Goal: Transaction & Acquisition: Purchase product/service

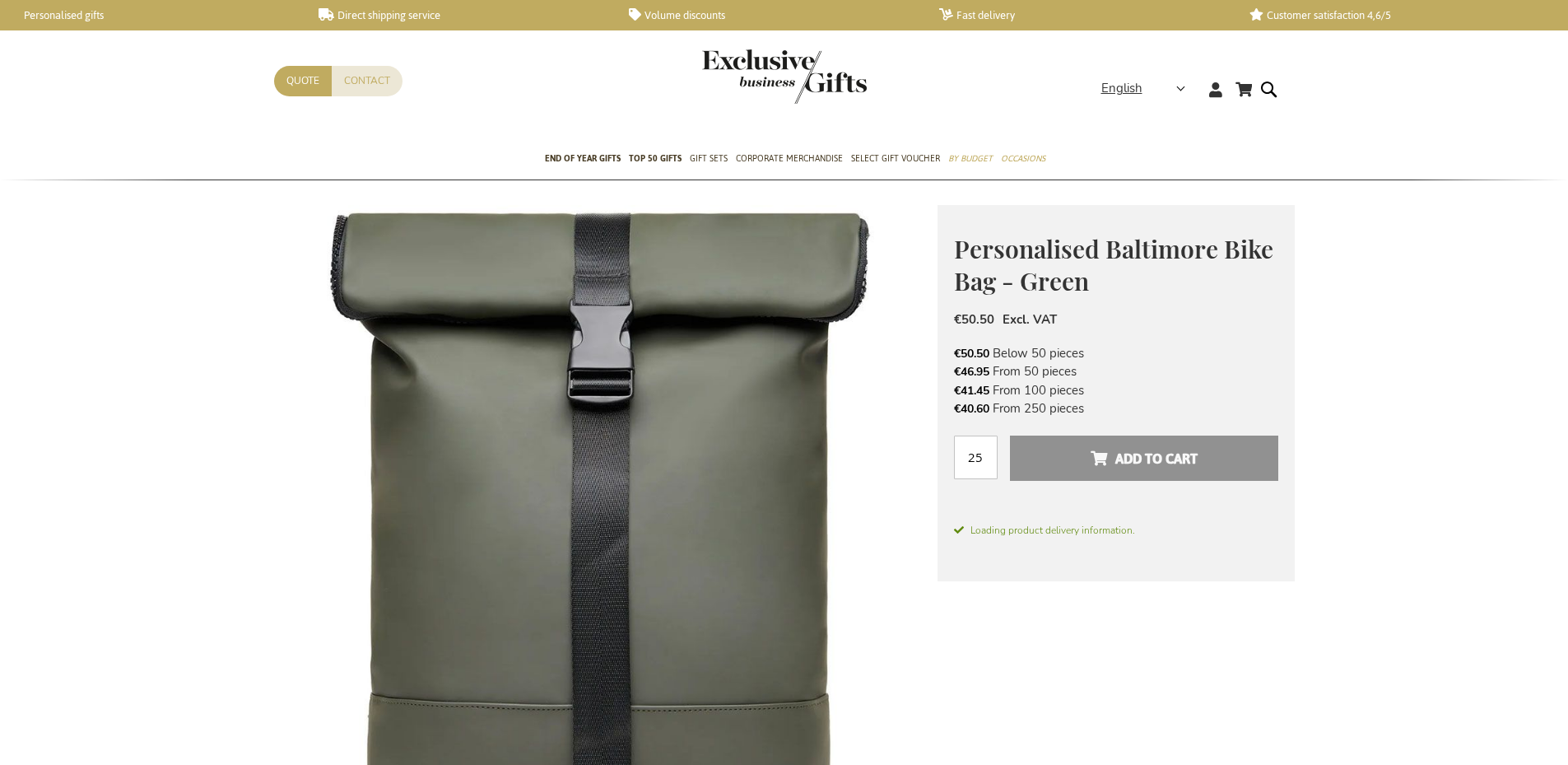
click at [705, 535] on img at bounding box center [605, 536] width 663 height 663
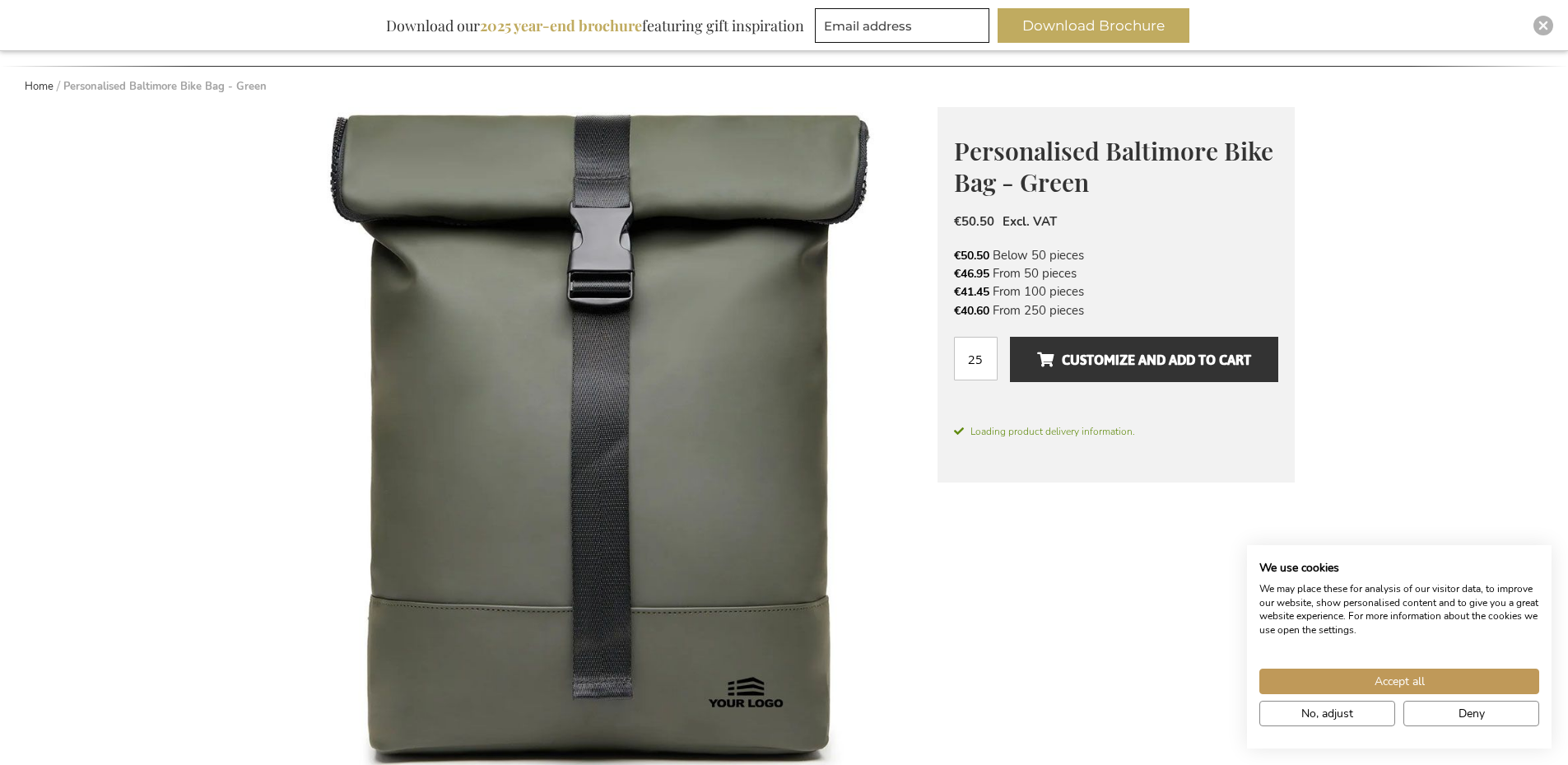
scroll to position [576, 0]
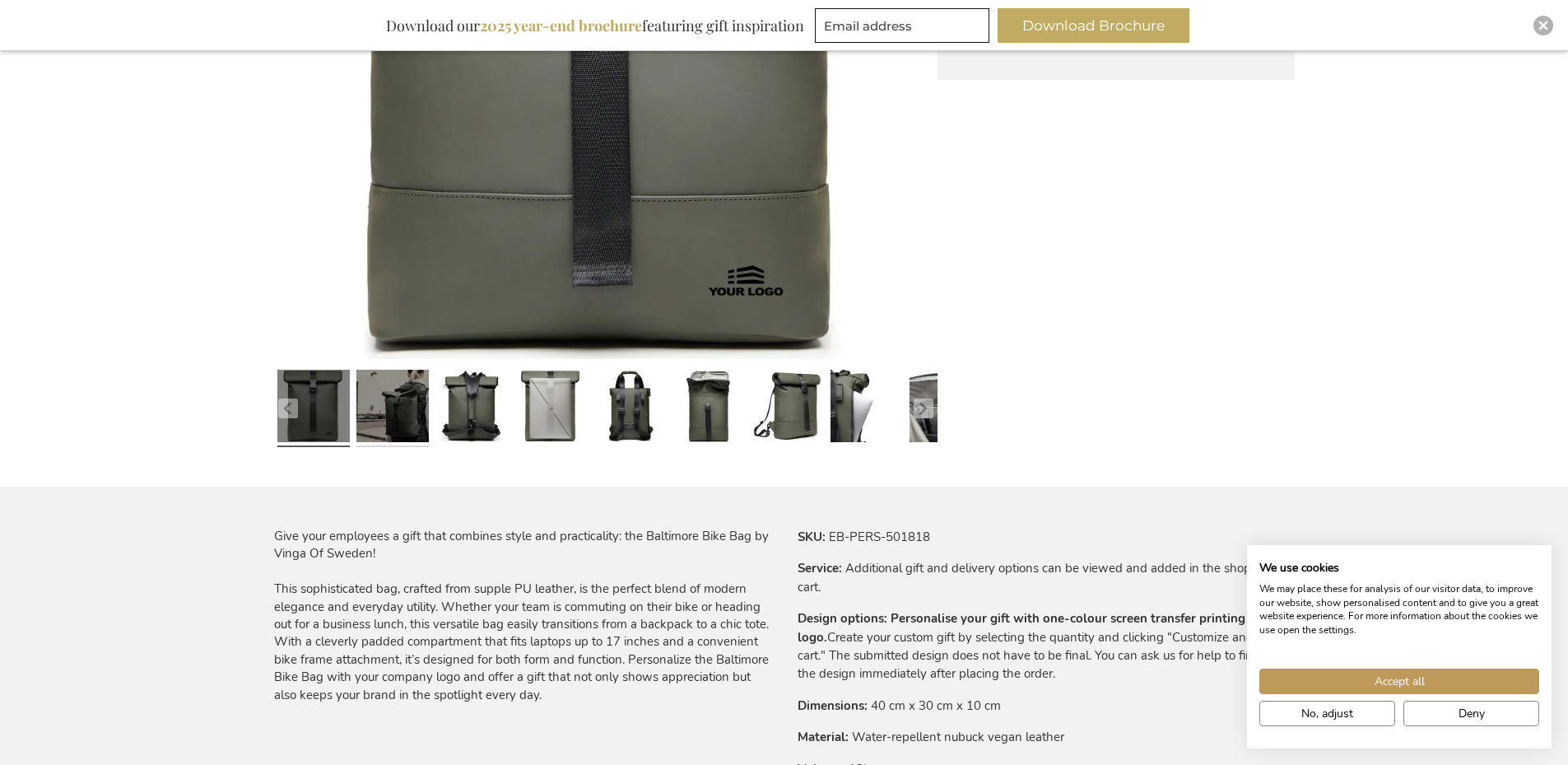
click at [413, 417] on link at bounding box center [392, 408] width 72 height 91
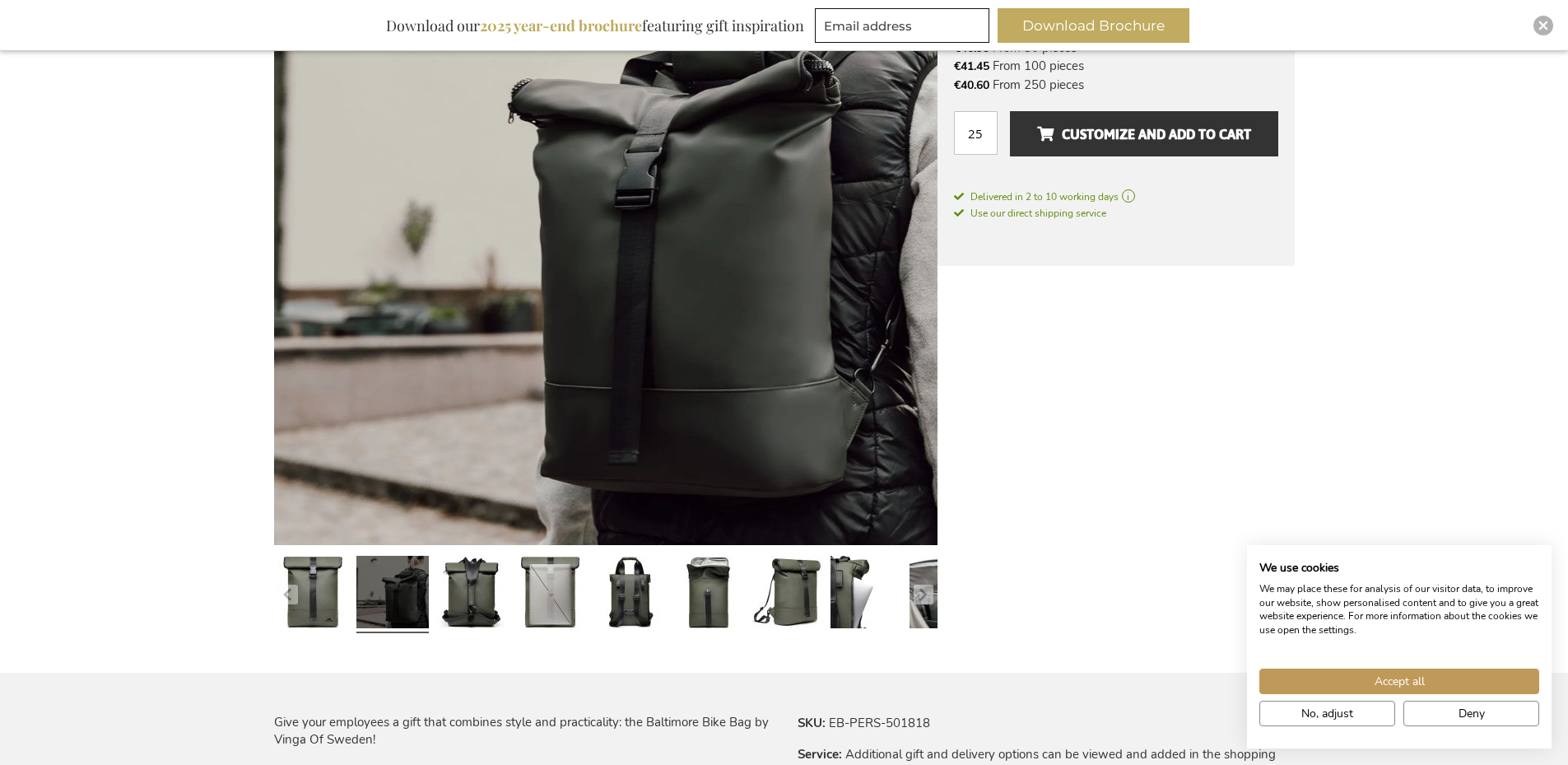
scroll to position [494, 0]
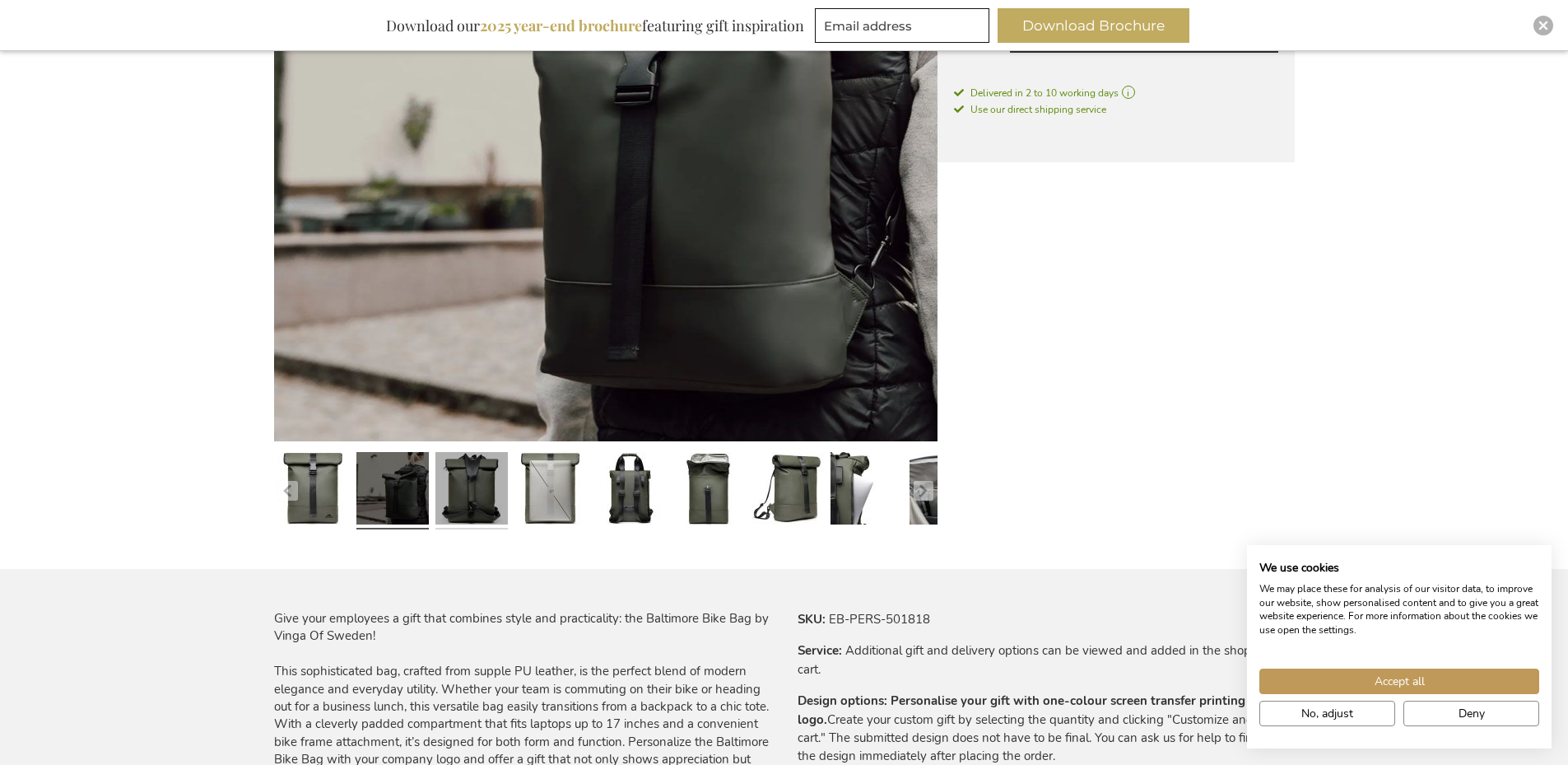
click at [478, 492] on link at bounding box center [471, 490] width 72 height 91
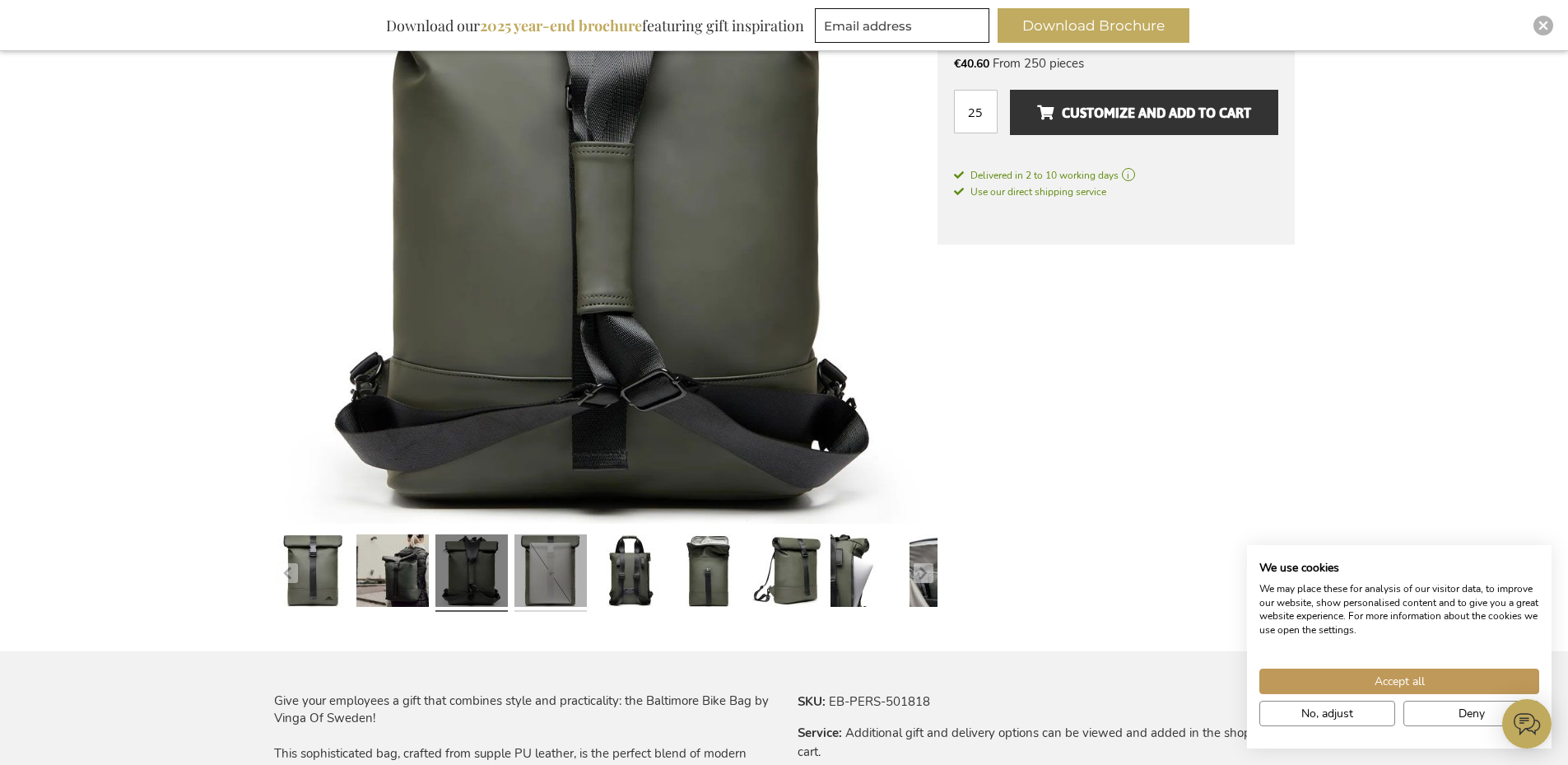
scroll to position [0, 0]
click at [552, 572] on link at bounding box center [550, 573] width 72 height 91
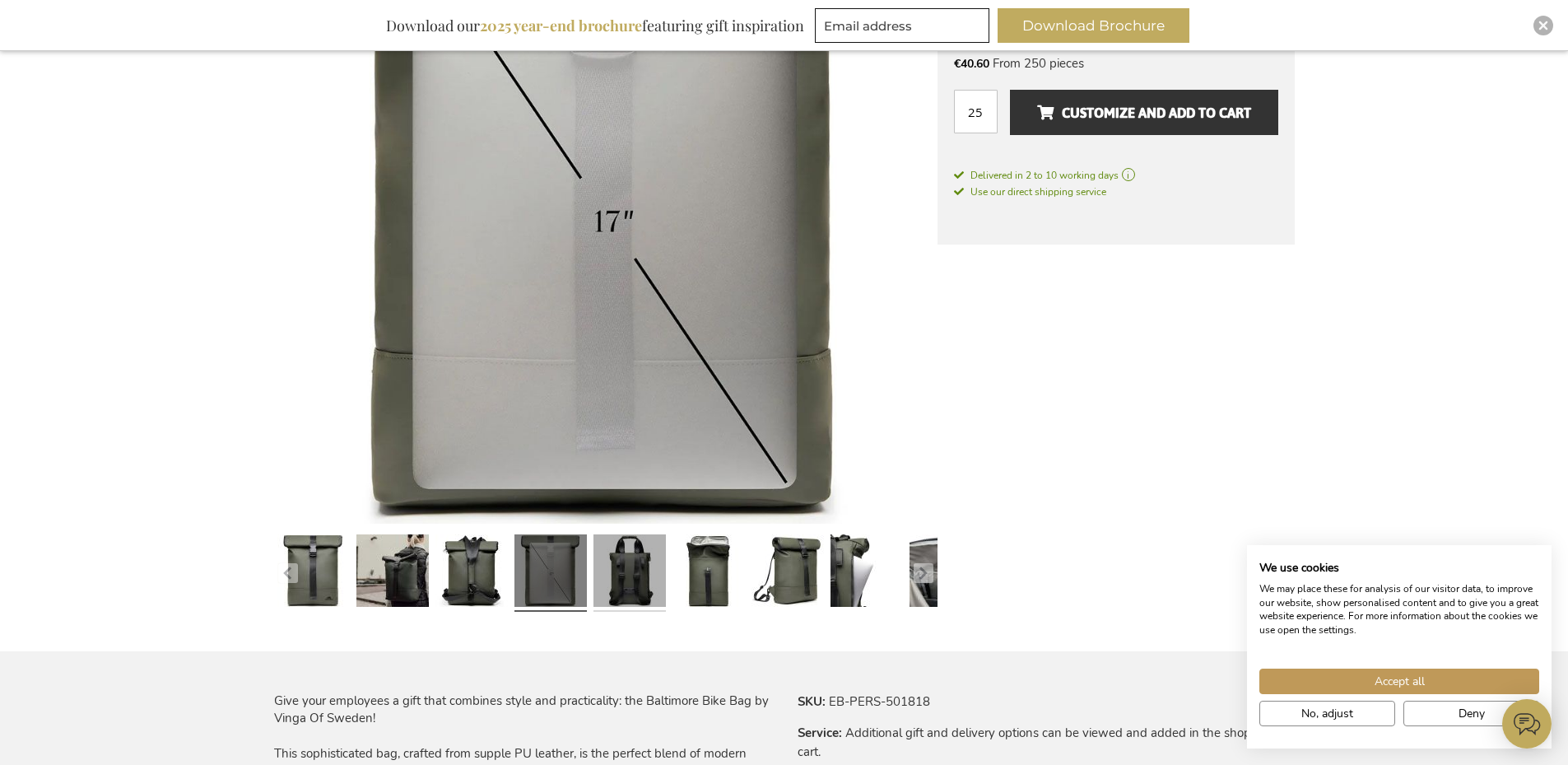
click at [635, 568] on link at bounding box center [629, 573] width 72 height 91
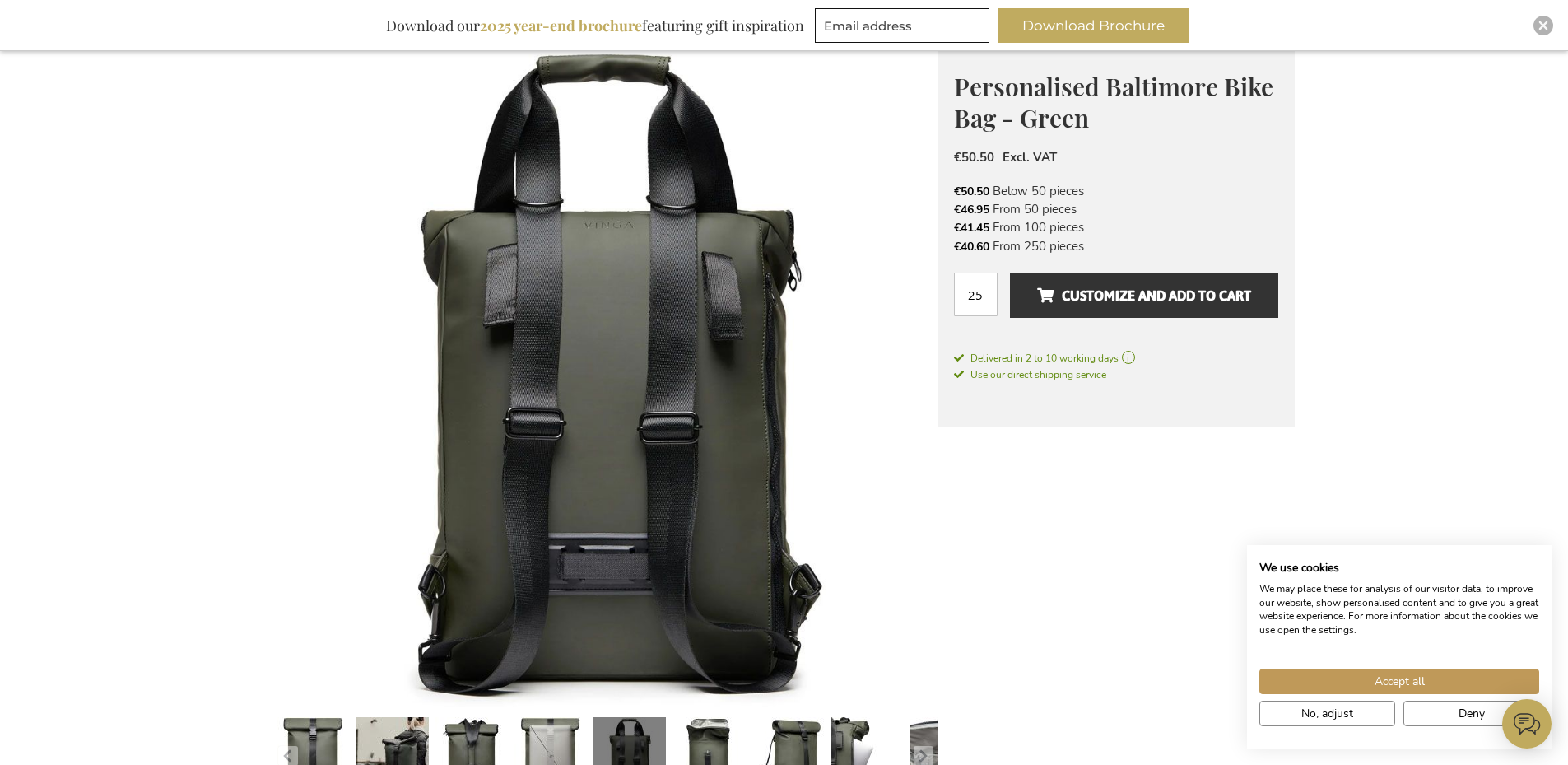
scroll to position [329, 0]
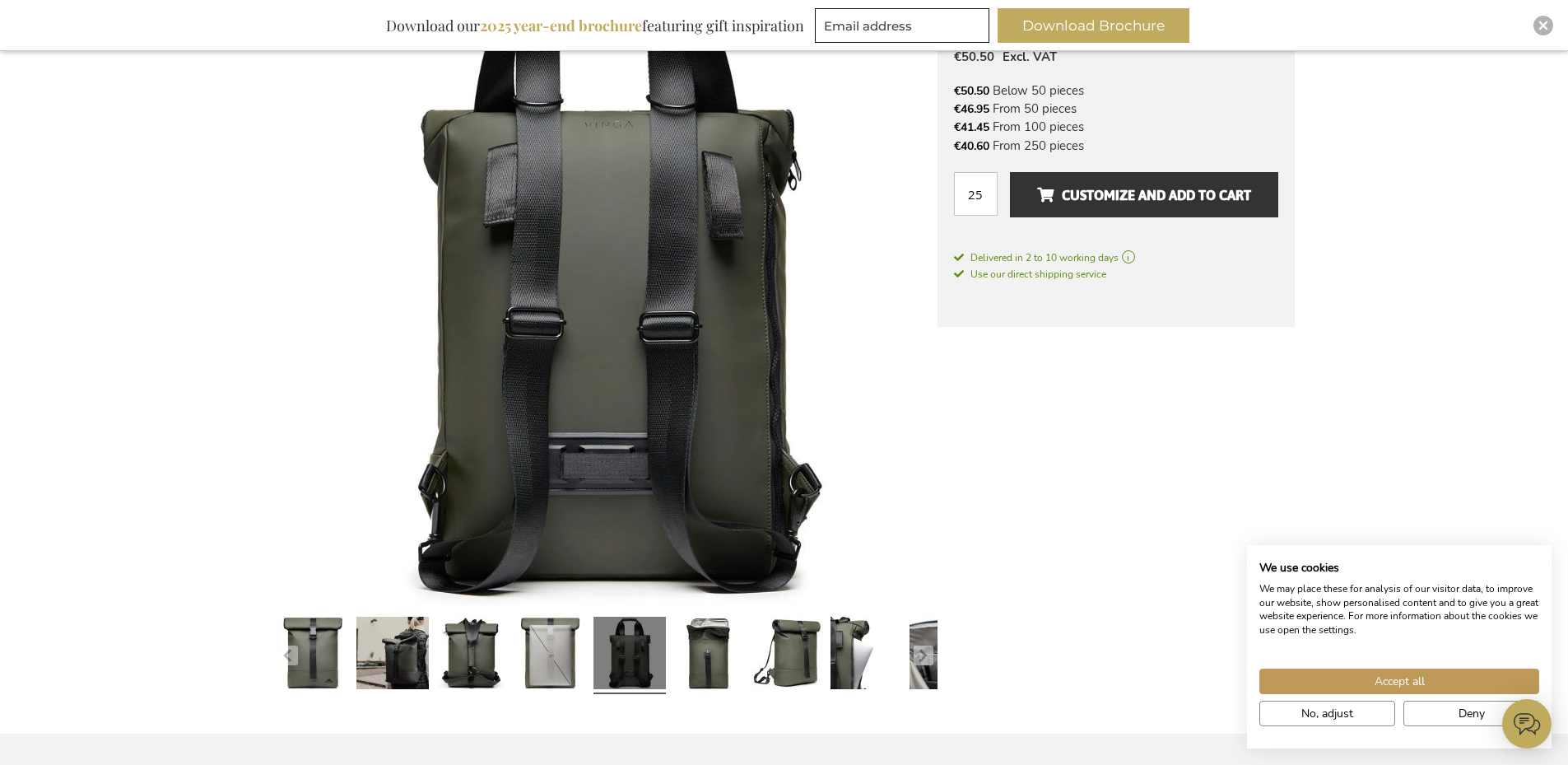
click at [457, 653] on link at bounding box center [471, 655] width 72 height 91
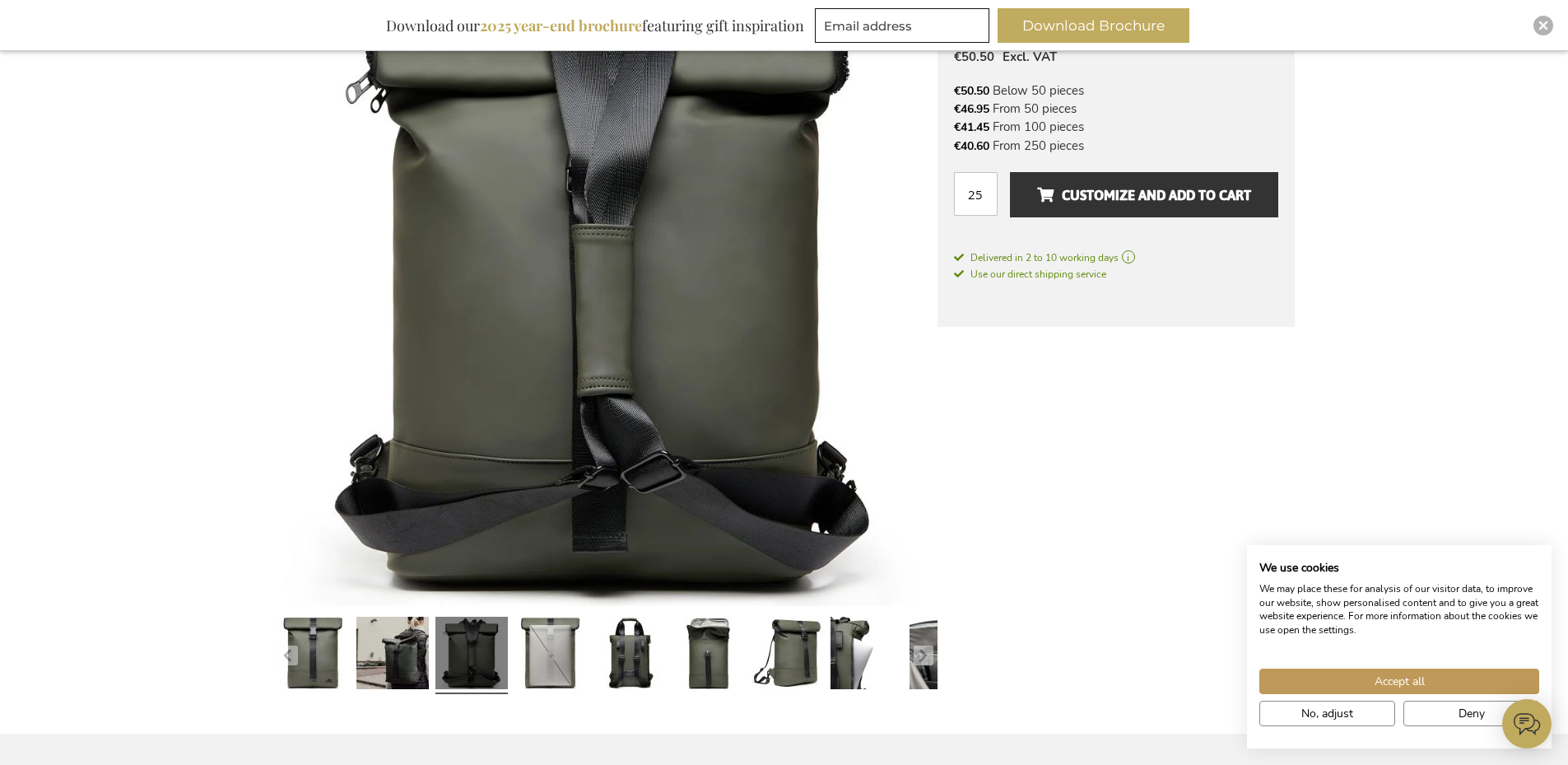
click at [699, 649] on link at bounding box center [709, 655] width 72 height 91
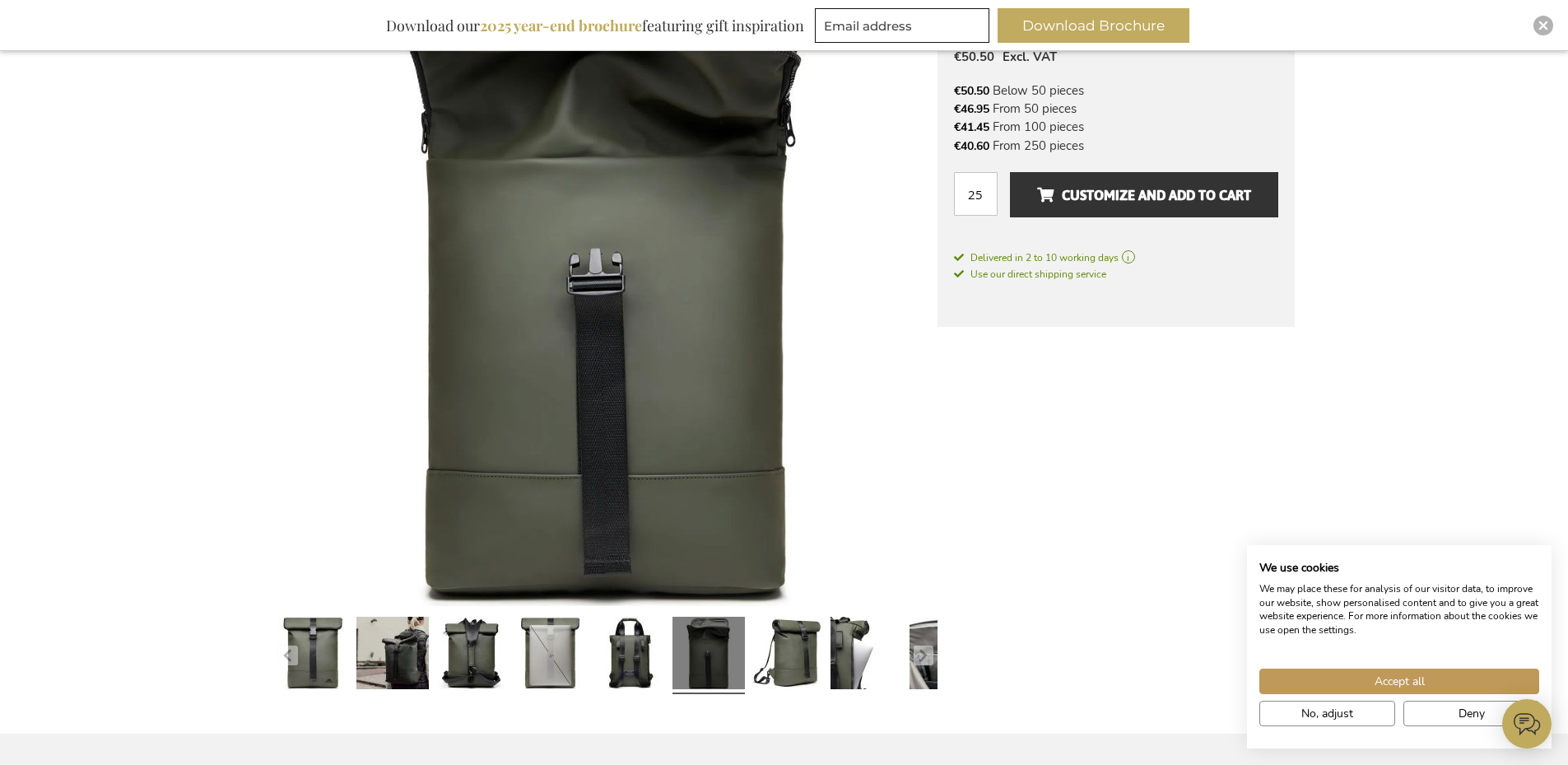
drag, startPoint x: 663, startPoint y: 340, endPoint x: 1024, endPoint y: 443, distance: 374.9
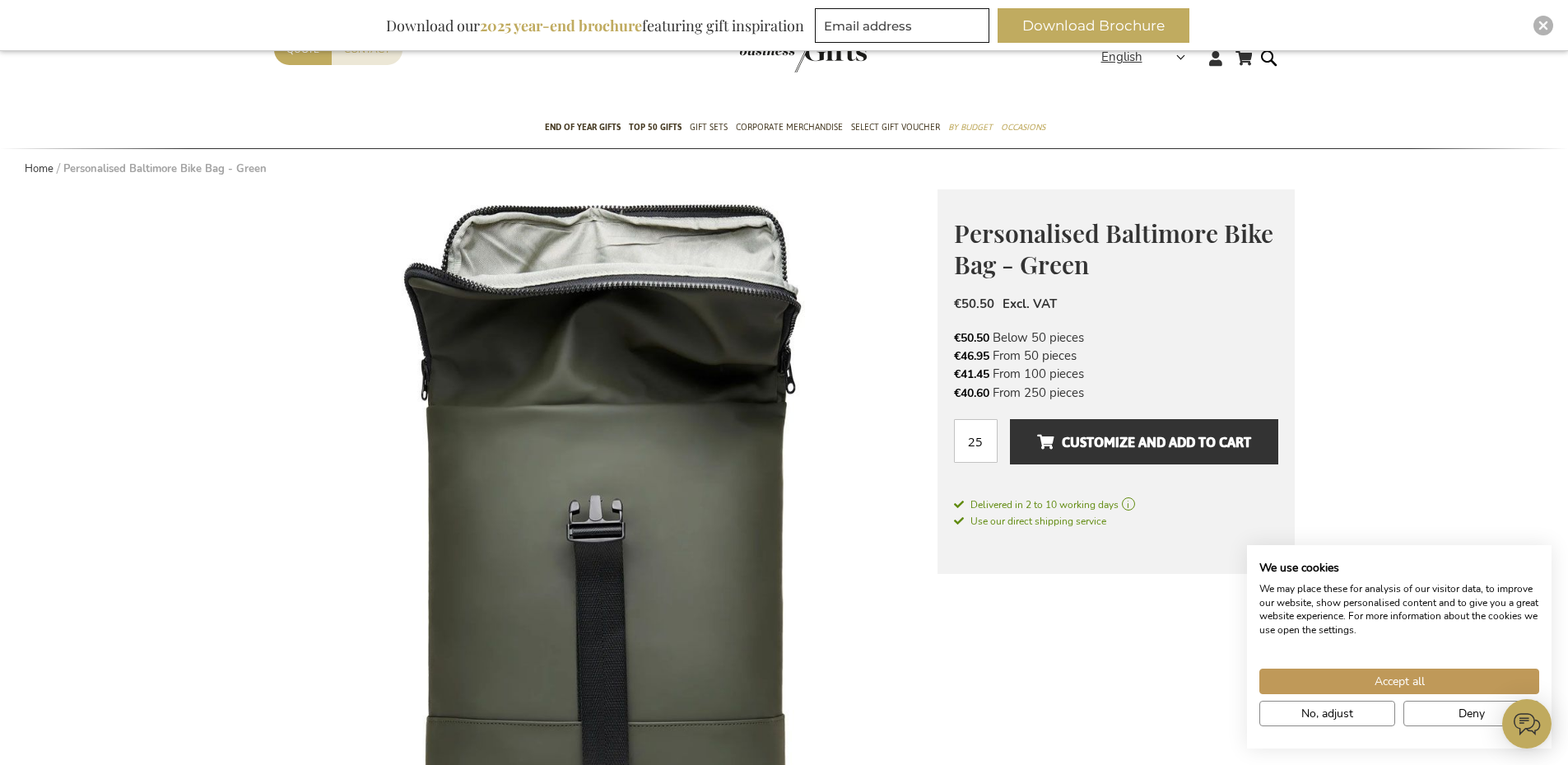
scroll to position [494, 0]
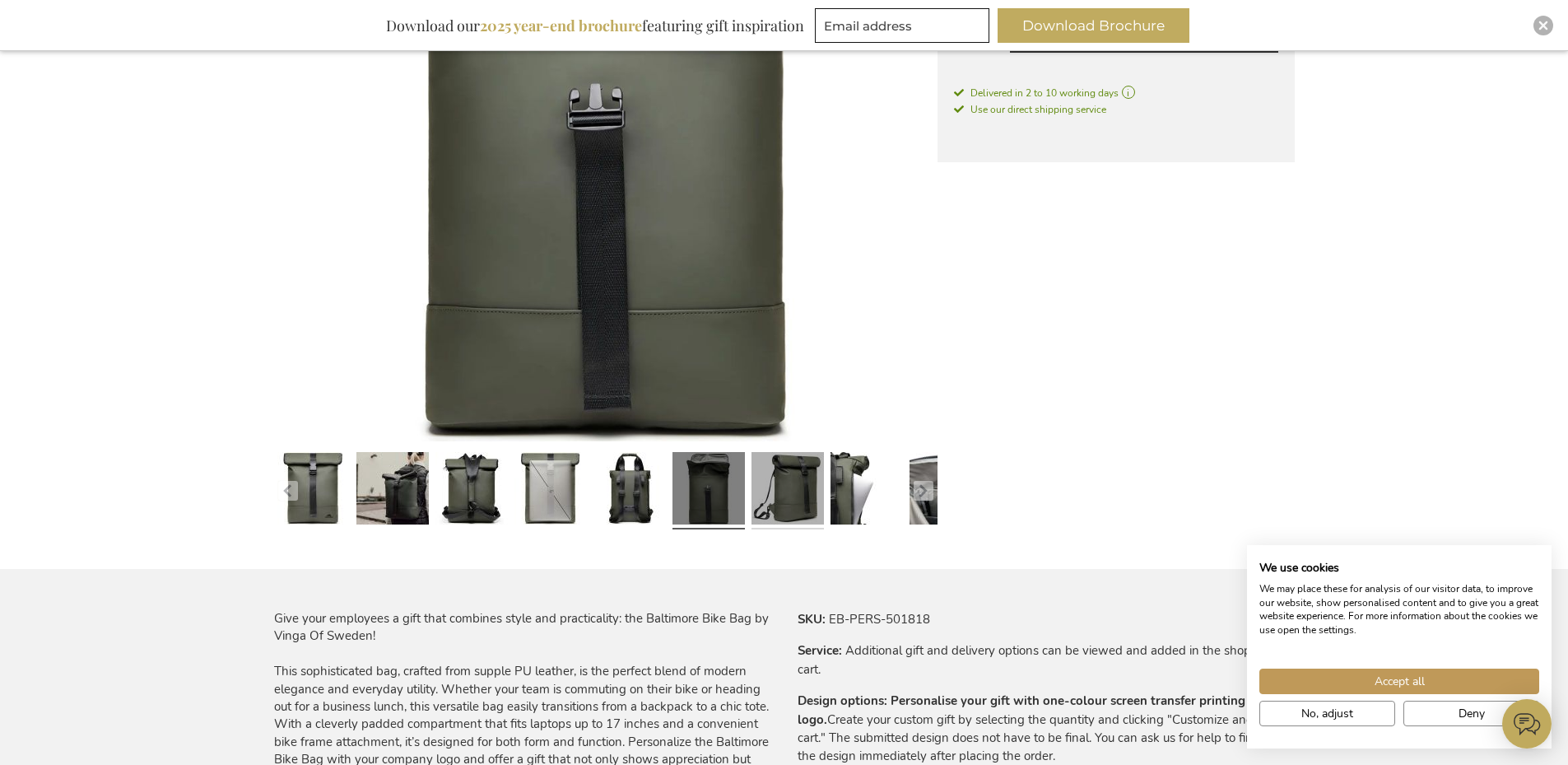
click at [791, 486] on link at bounding box center [788, 490] width 72 height 91
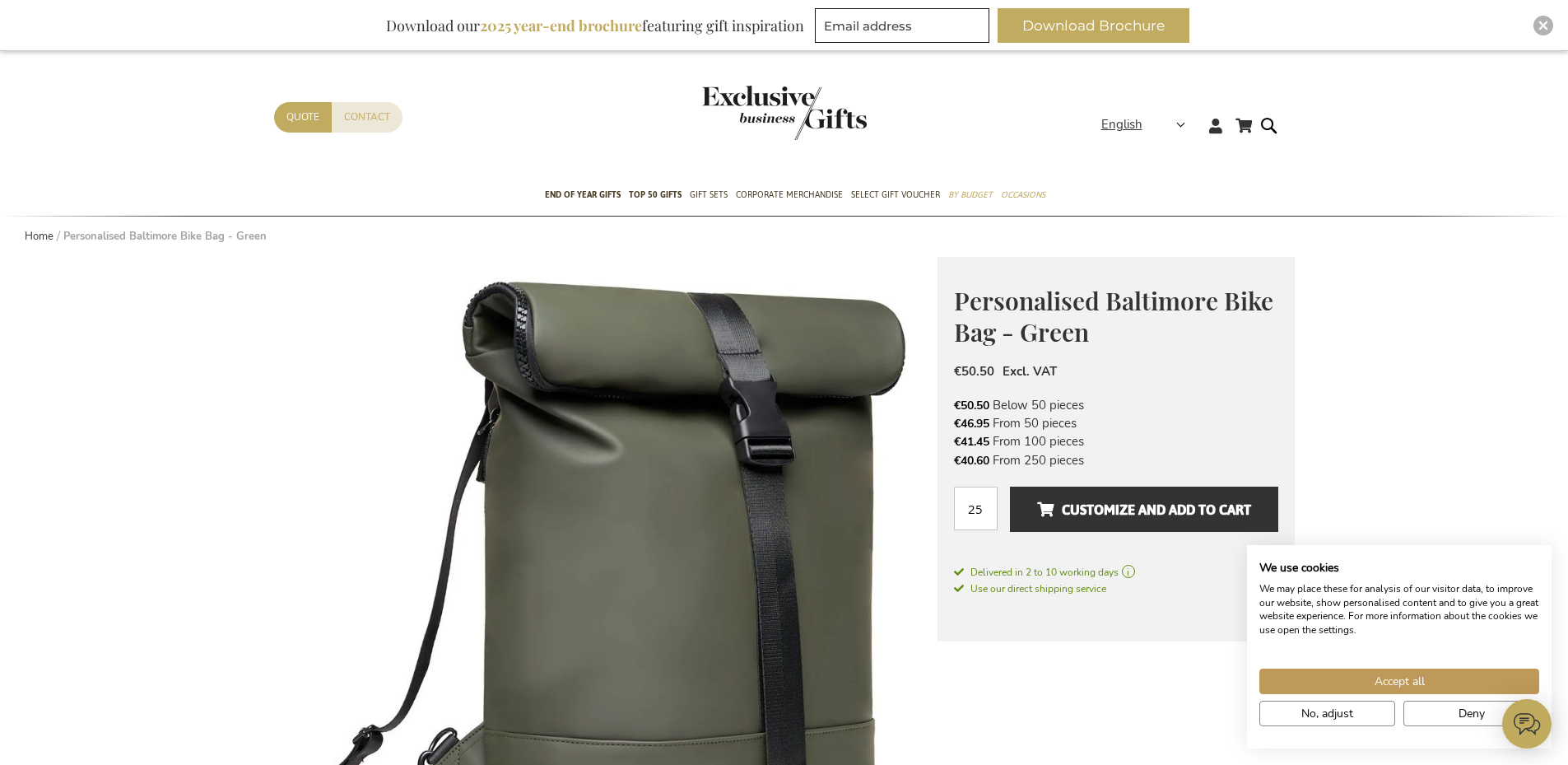
scroll to position [412, 0]
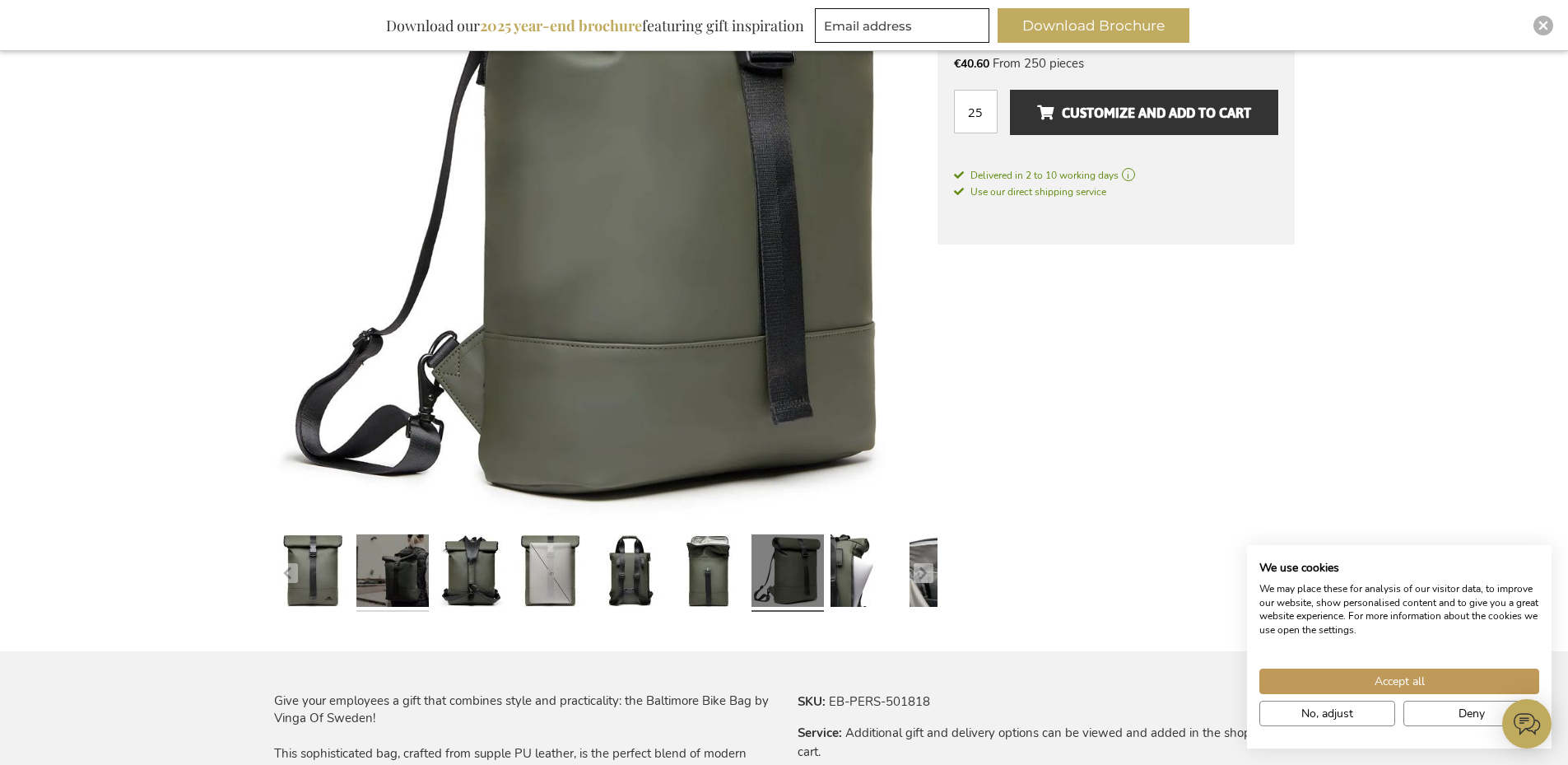
click at [417, 570] on link at bounding box center [392, 573] width 72 height 91
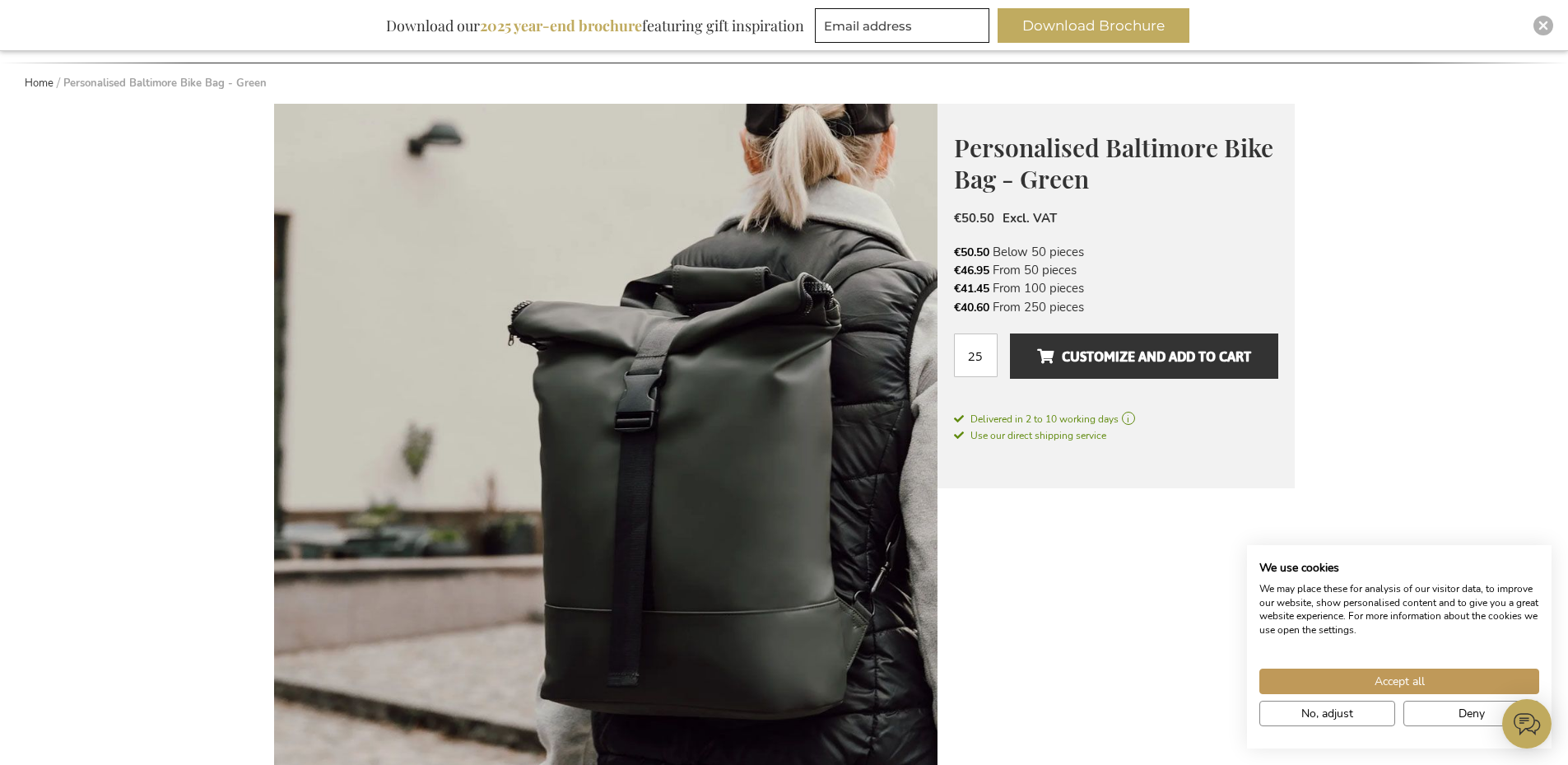
scroll to position [494, 0]
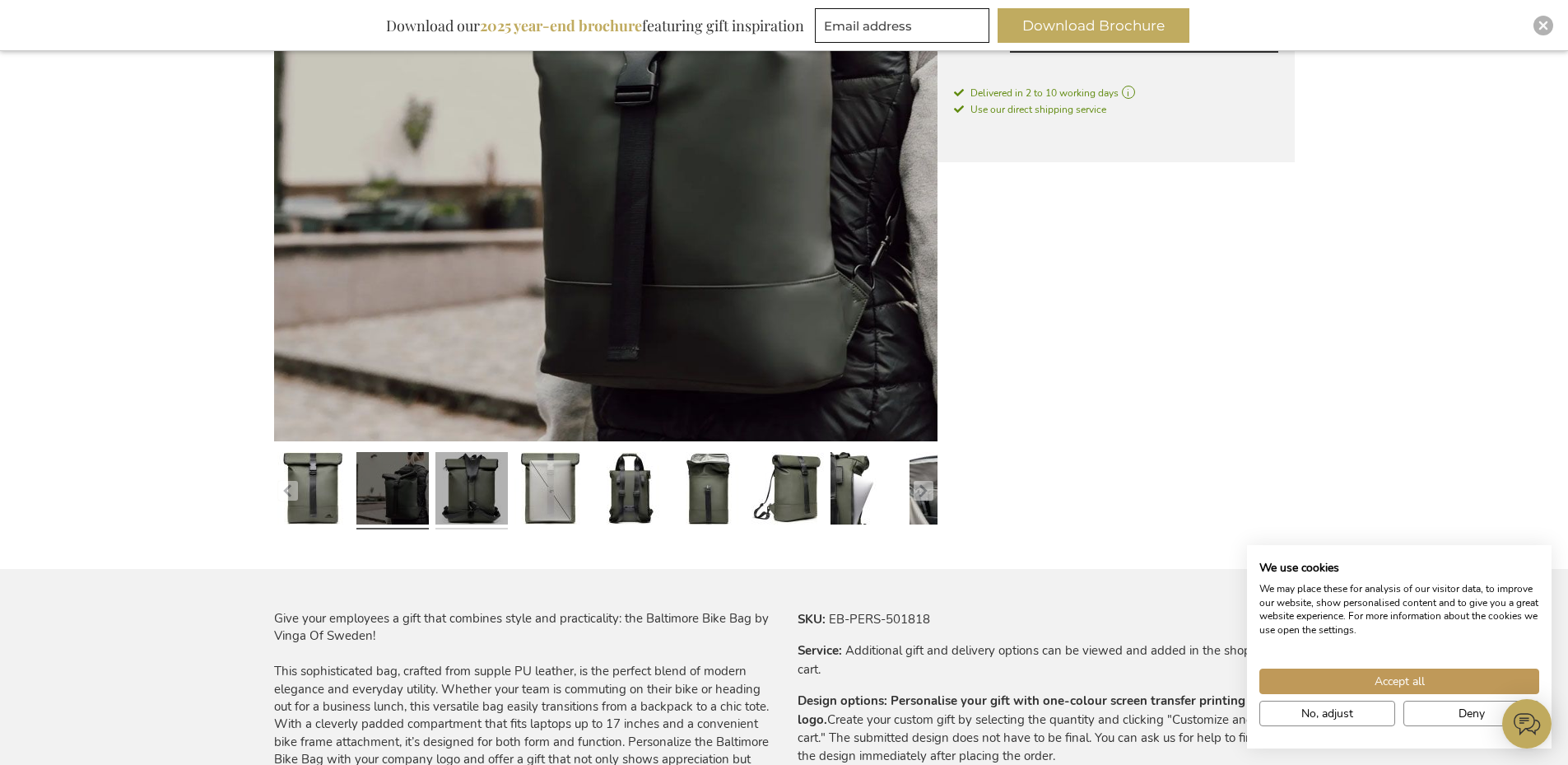
click at [482, 494] on link at bounding box center [471, 490] width 72 height 91
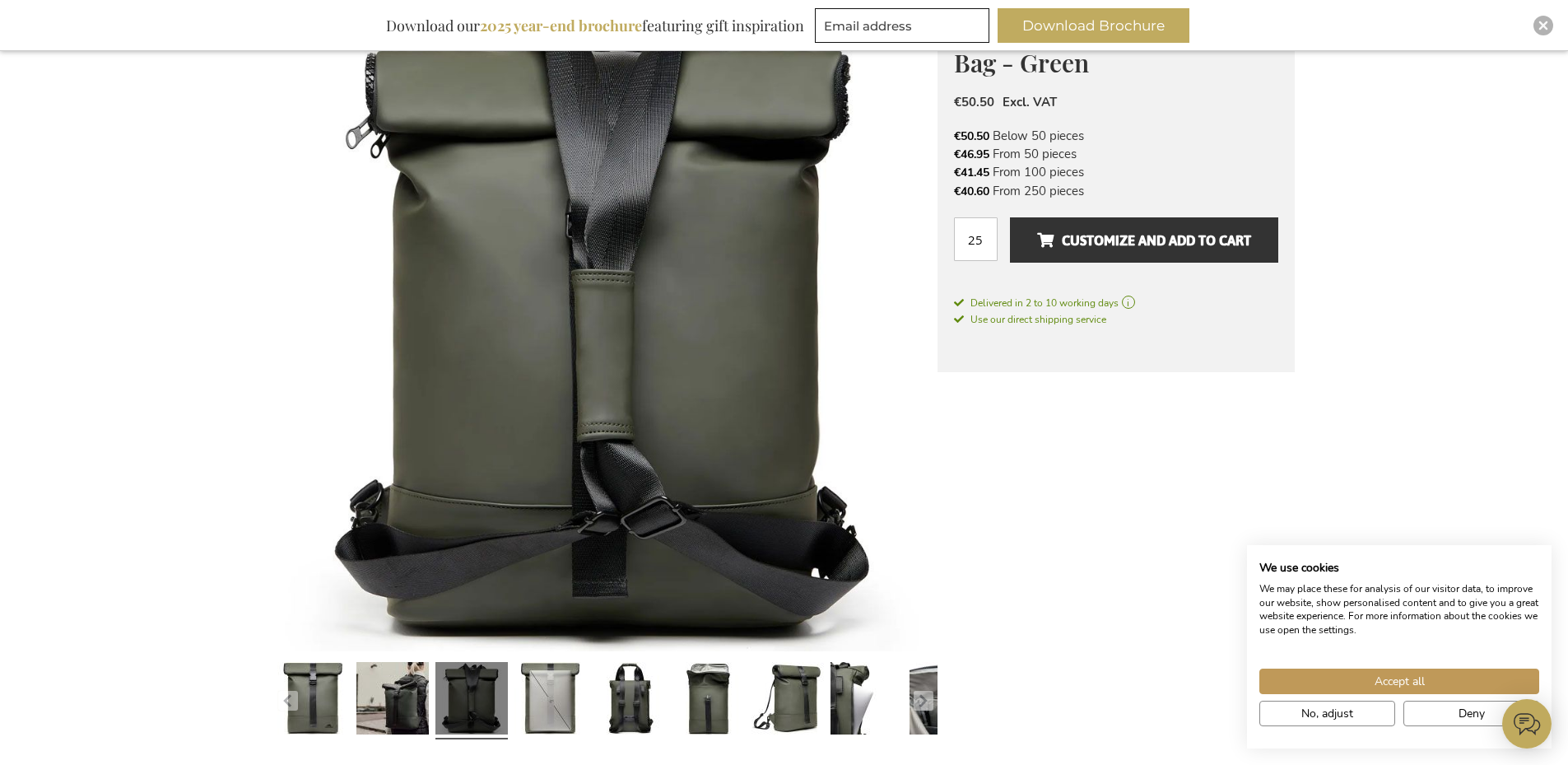
scroll to position [659, 0]
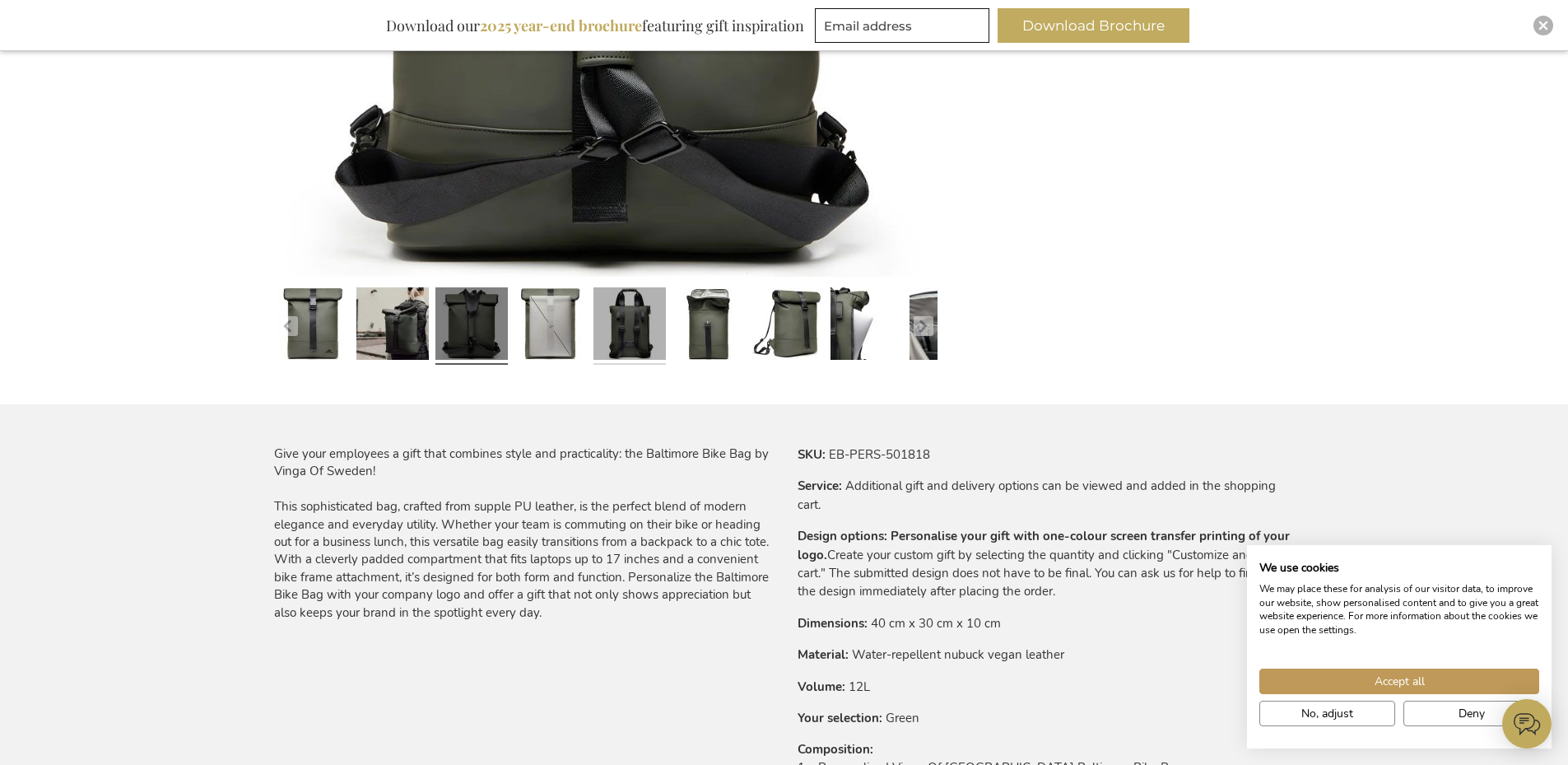
click at [626, 333] on link at bounding box center [629, 326] width 72 height 91
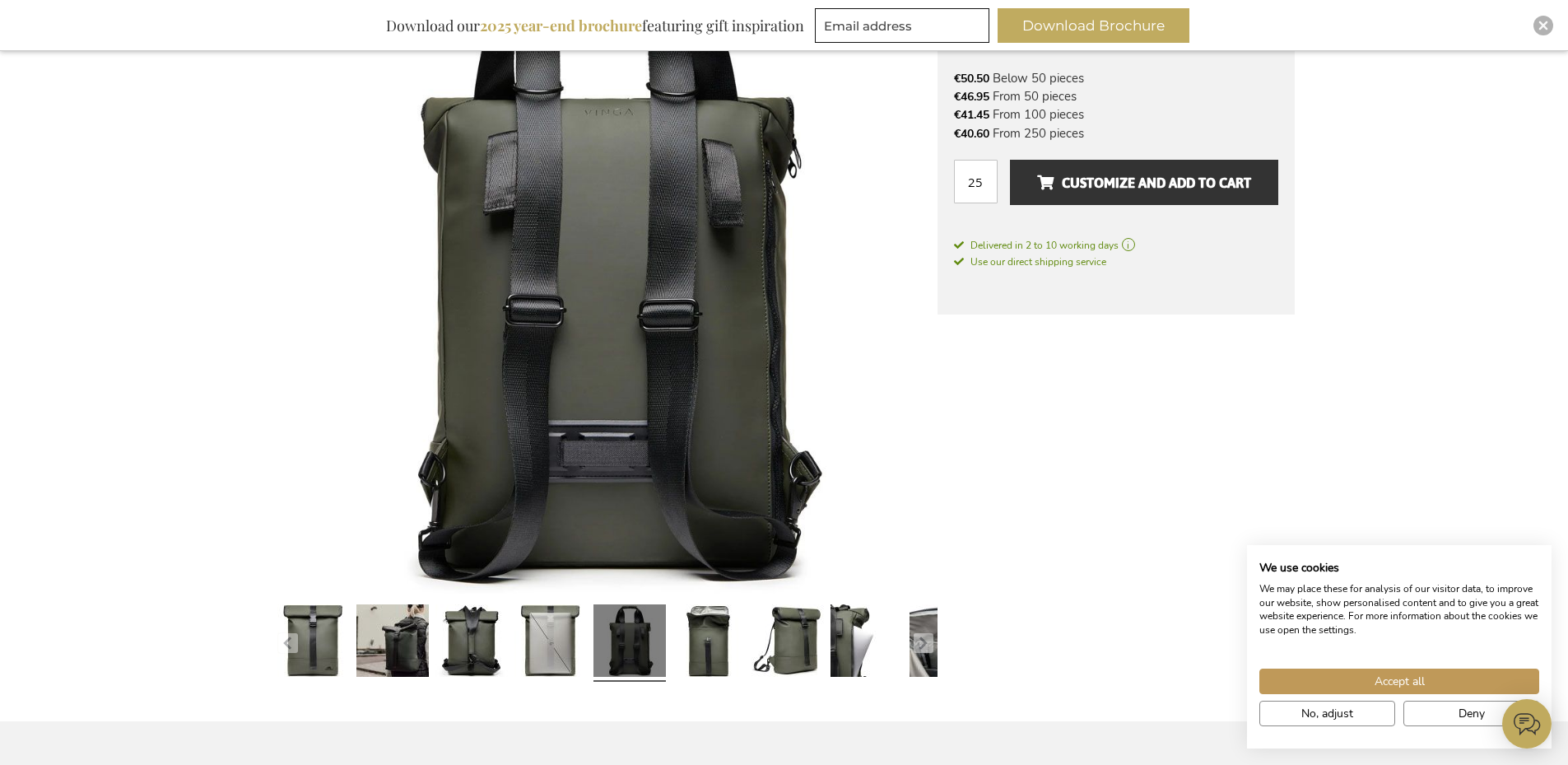
scroll to position [576, 0]
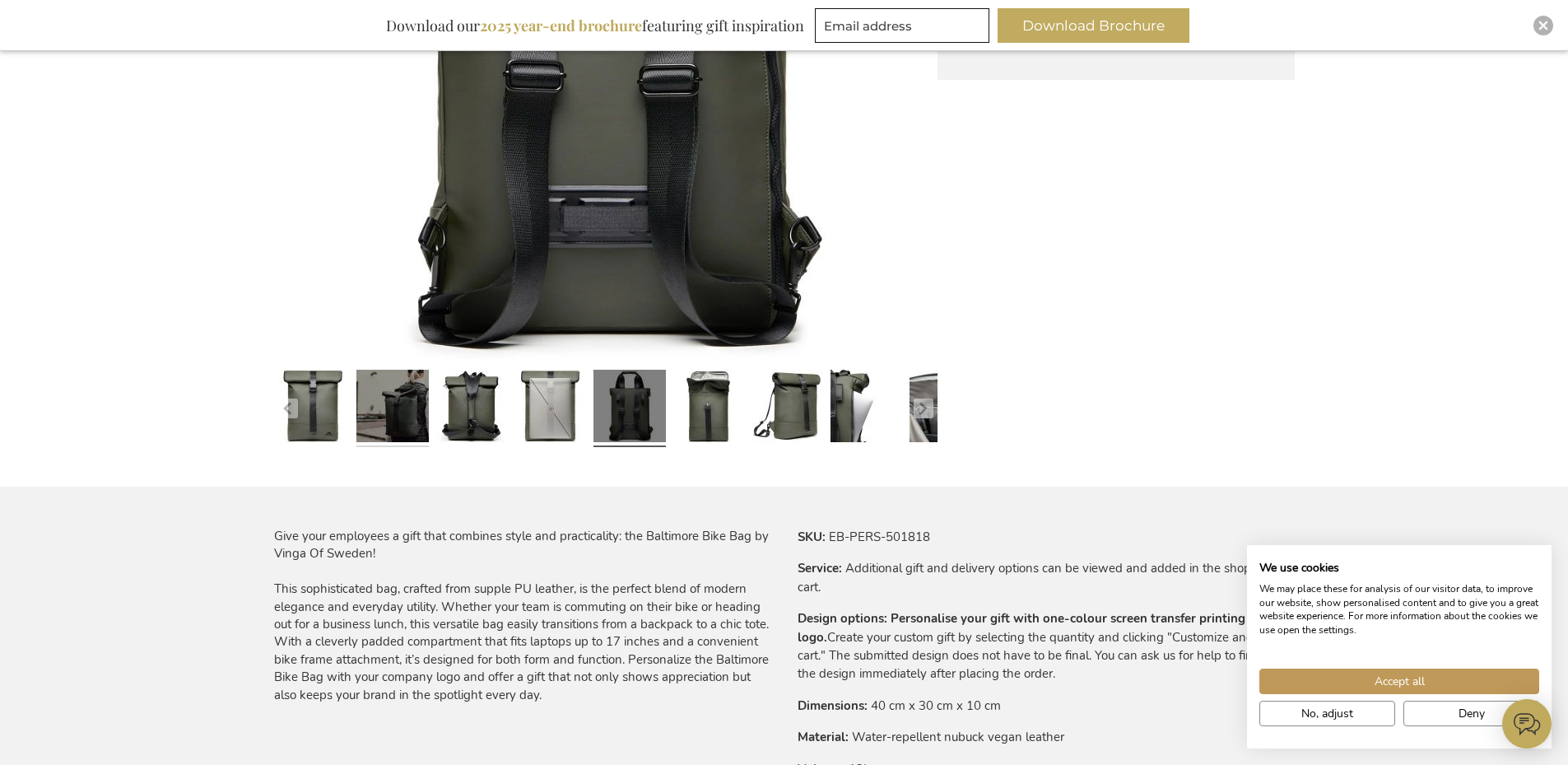
click at [398, 405] on link at bounding box center [392, 408] width 72 height 91
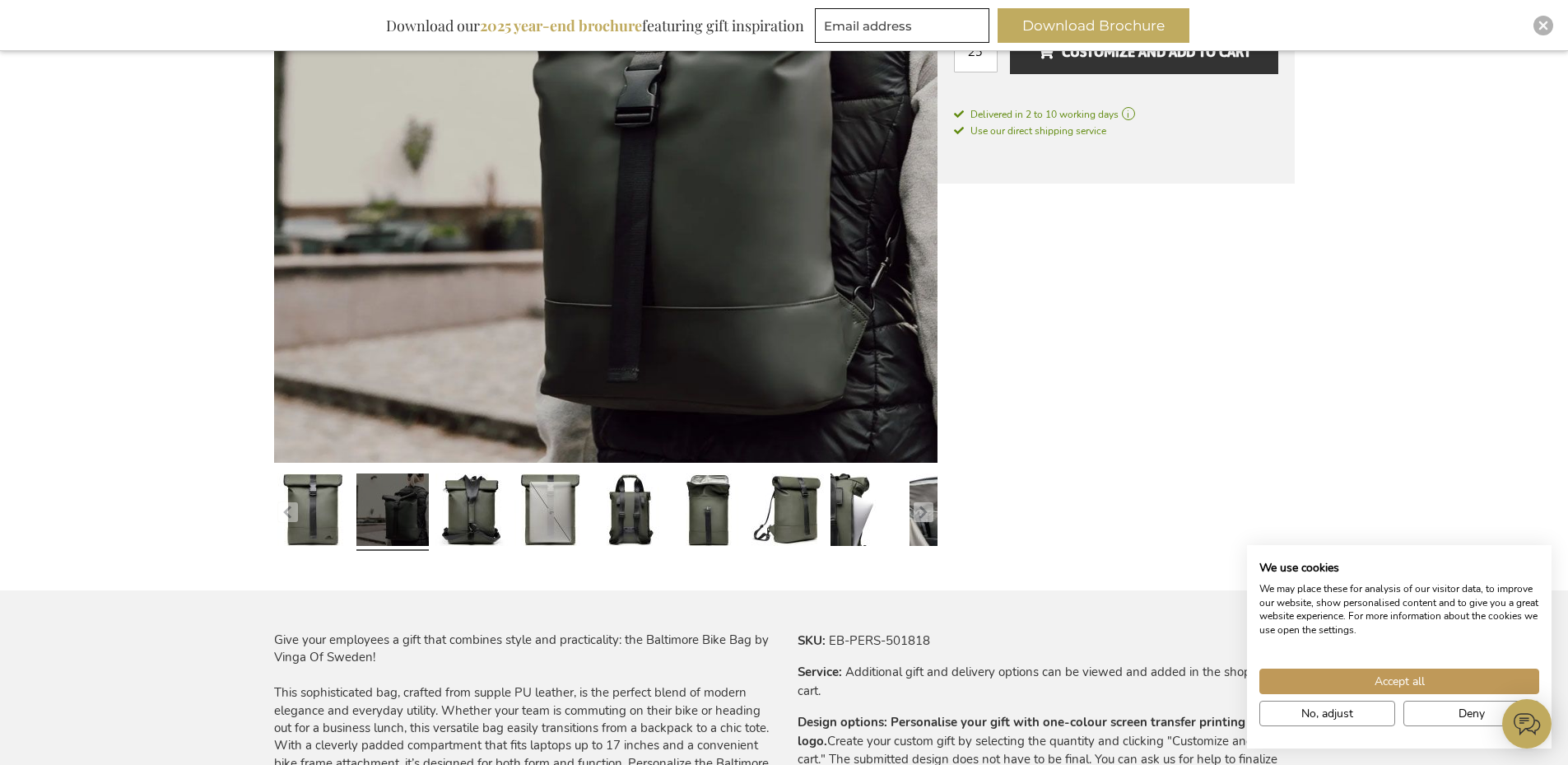
scroll to position [329, 0]
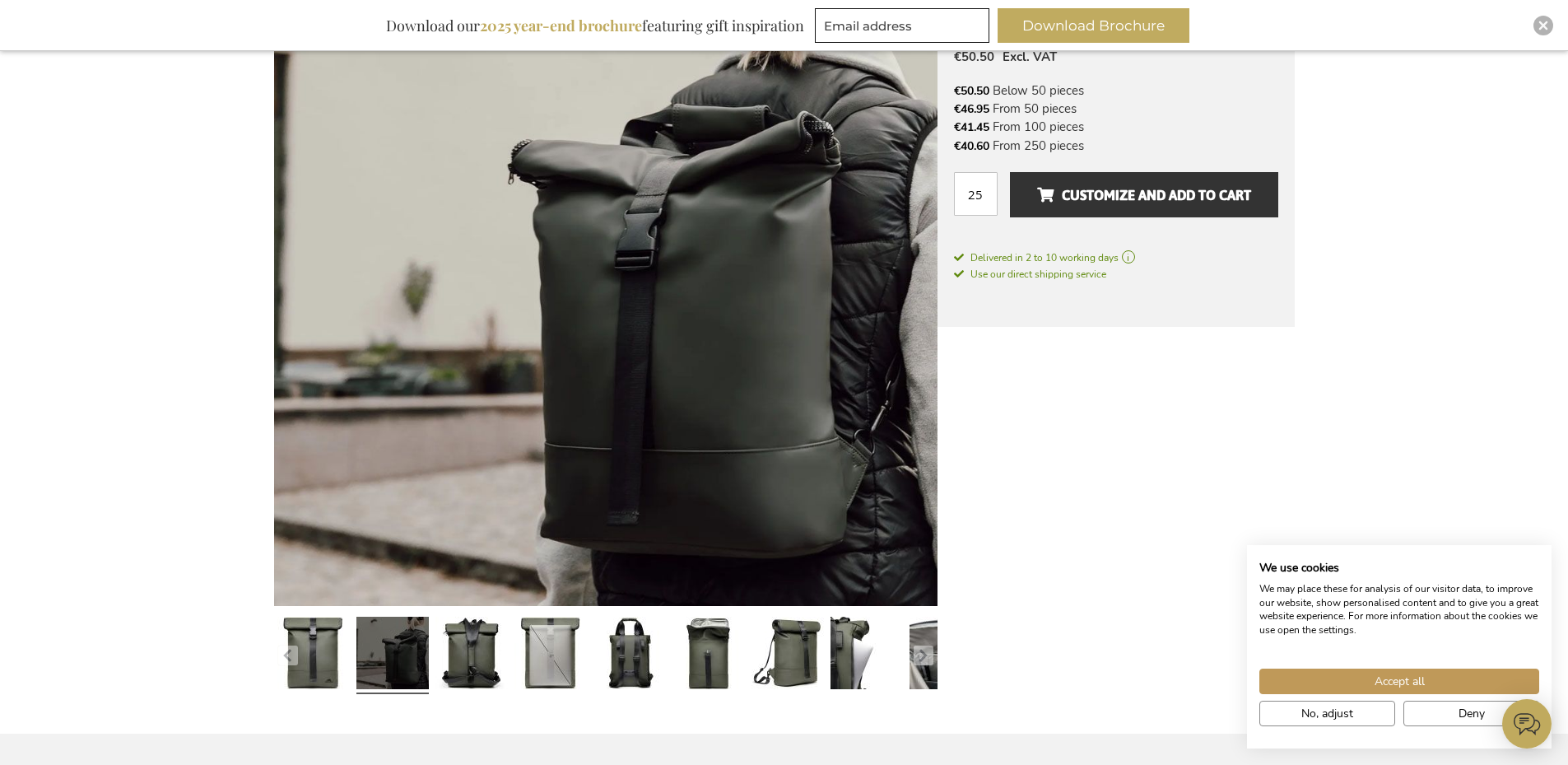
click at [785, 277] on img at bounding box center [605, 273] width 663 height 663
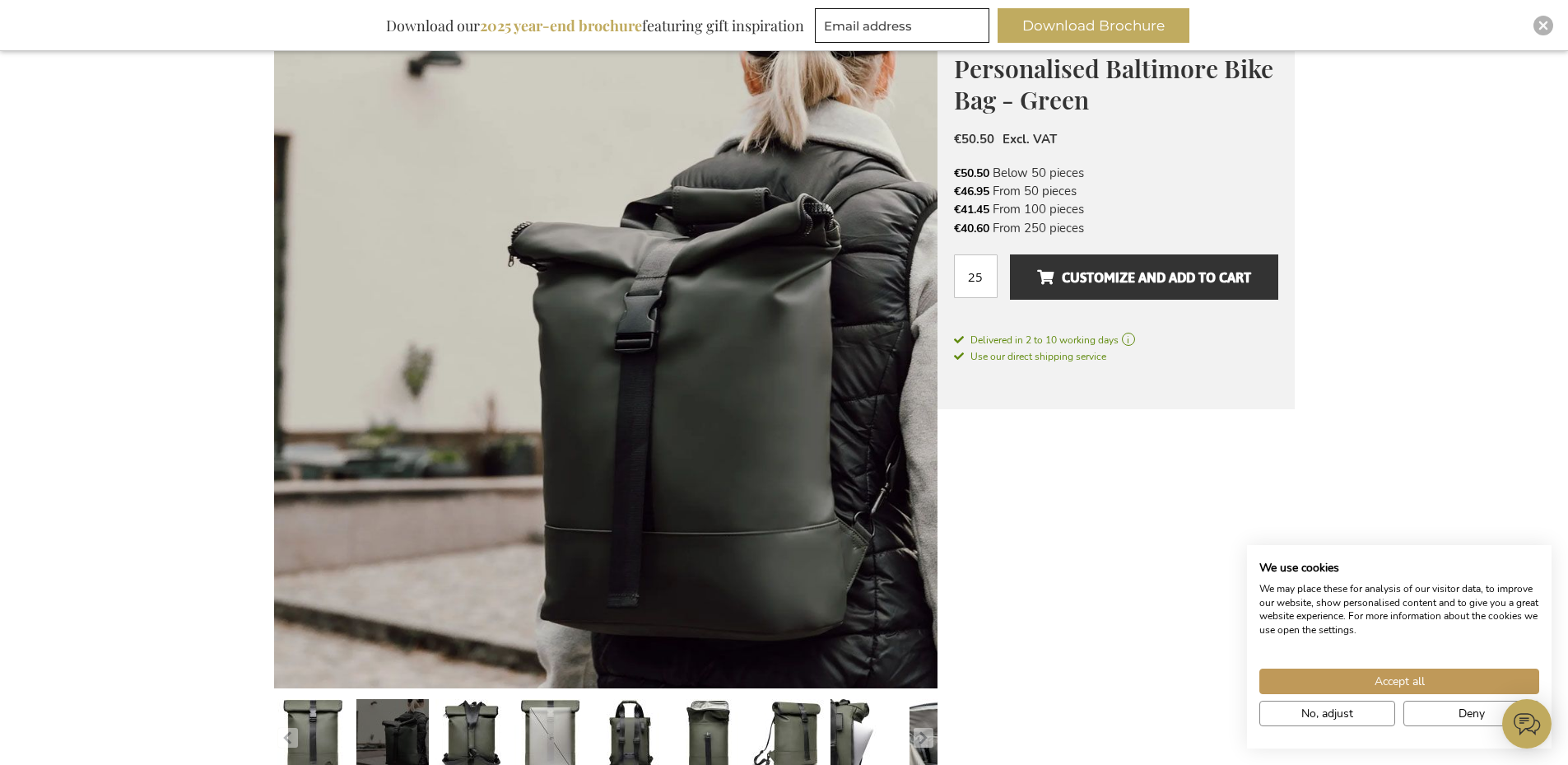
scroll to position [659, 0]
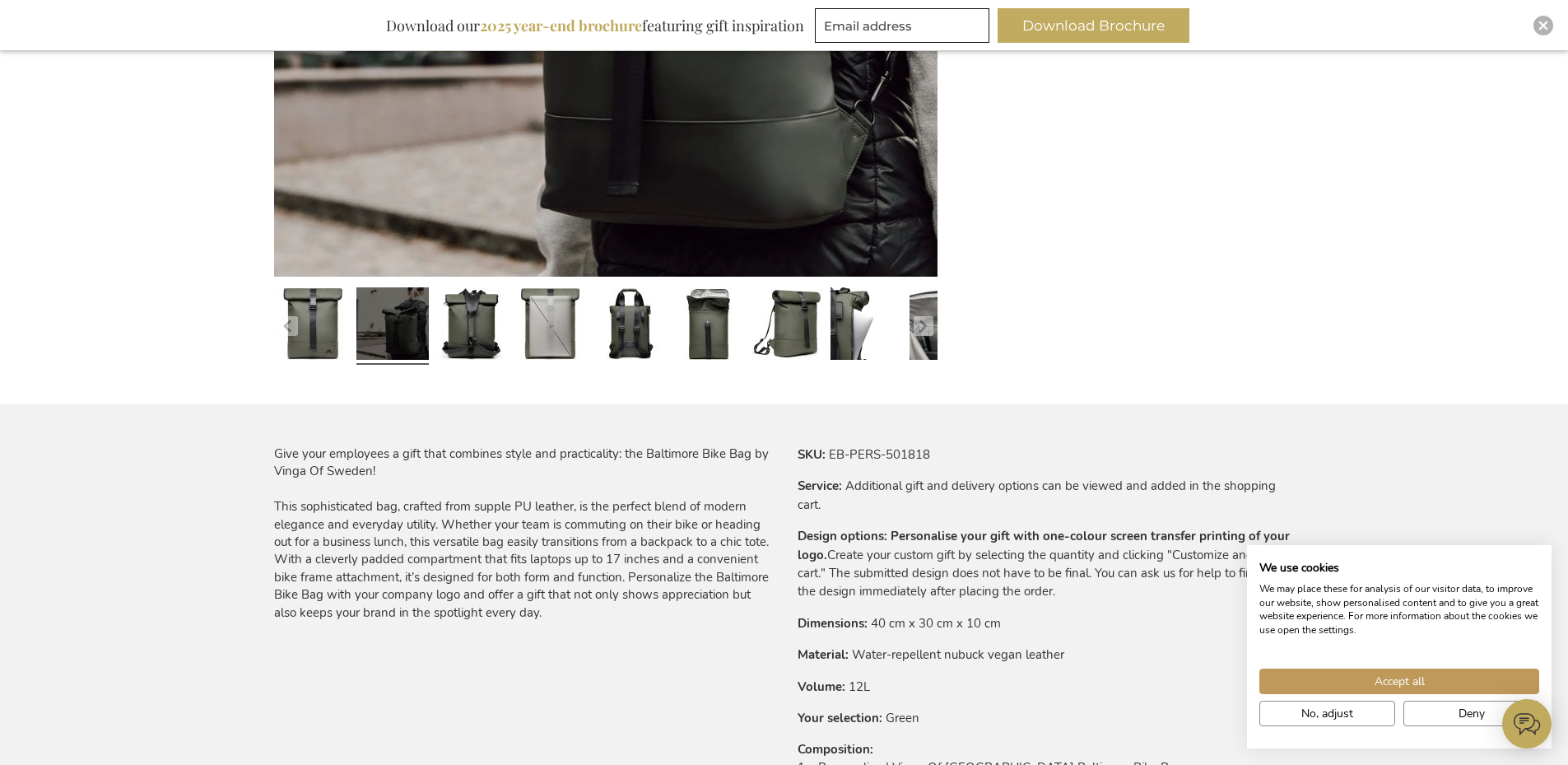
click at [1144, 347] on div "Skip to the end of the images gallery Skip to the beginning of the images galle…" at bounding box center [784, 689] width 1021 height 2153
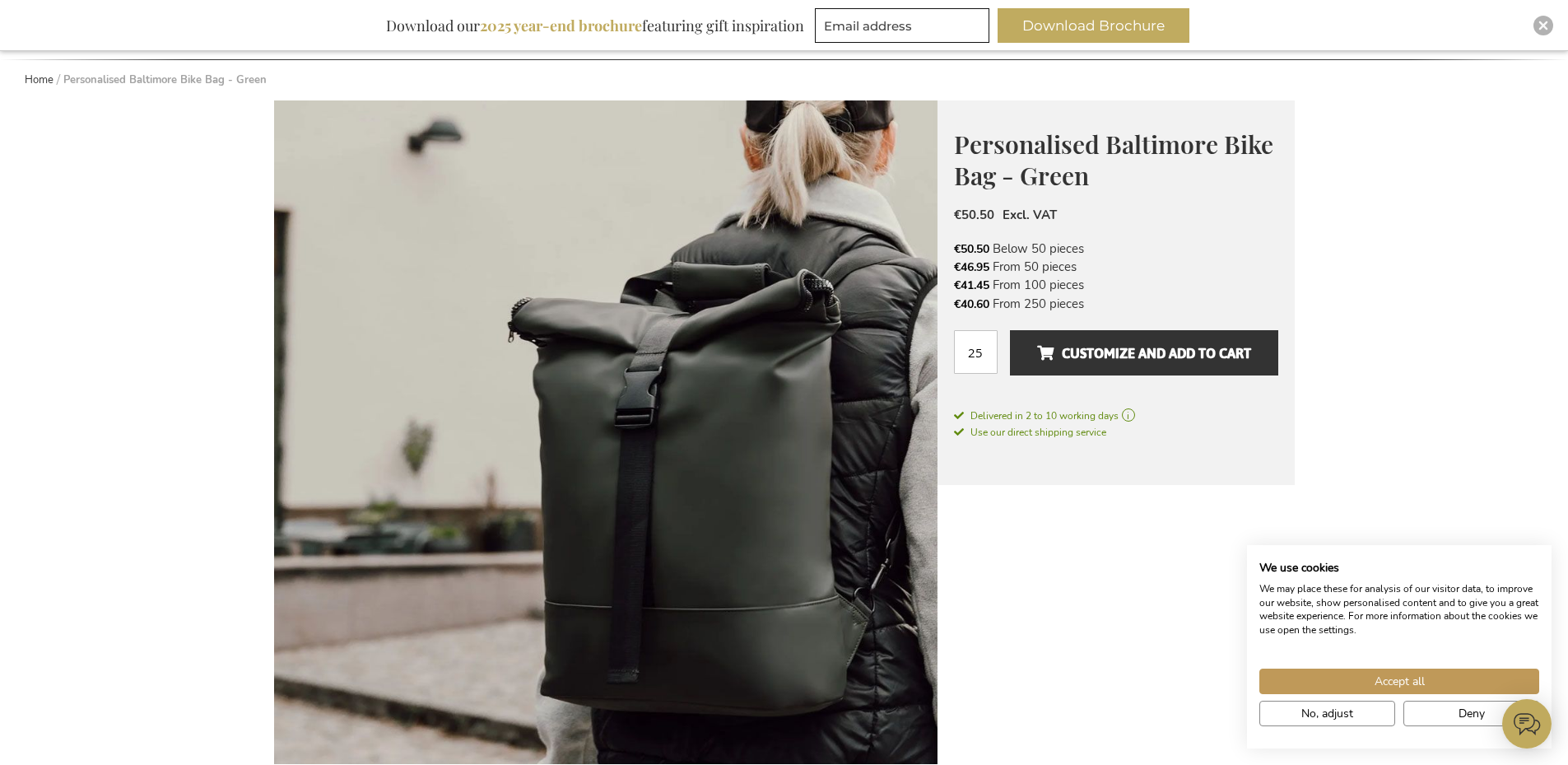
scroll to position [329, 0]
